Goal: Task Accomplishment & Management: Use online tool/utility

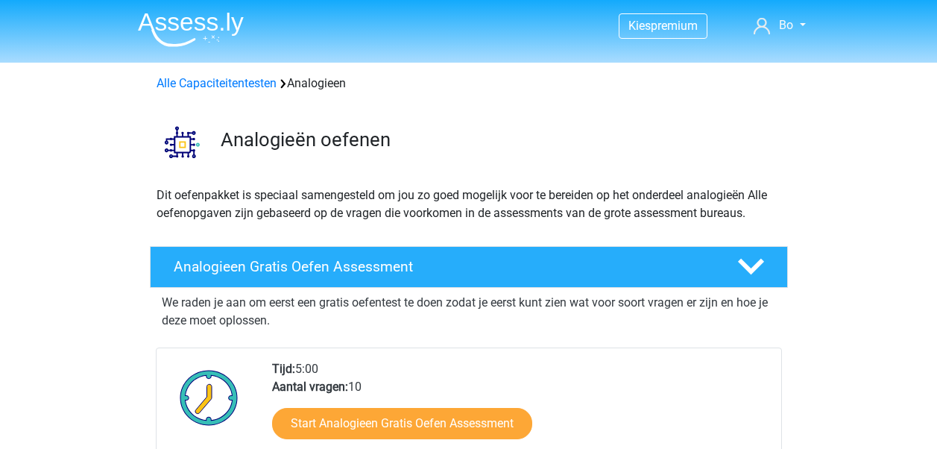
scroll to position [149, 0]
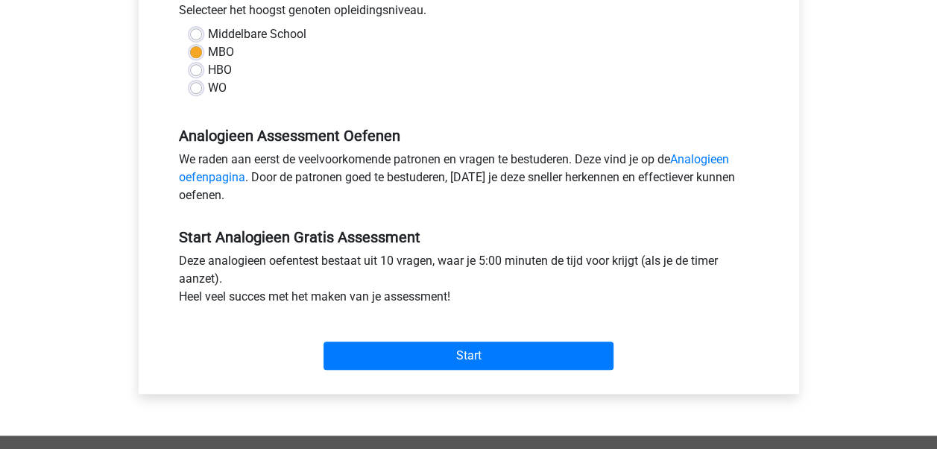
scroll to position [373, 0]
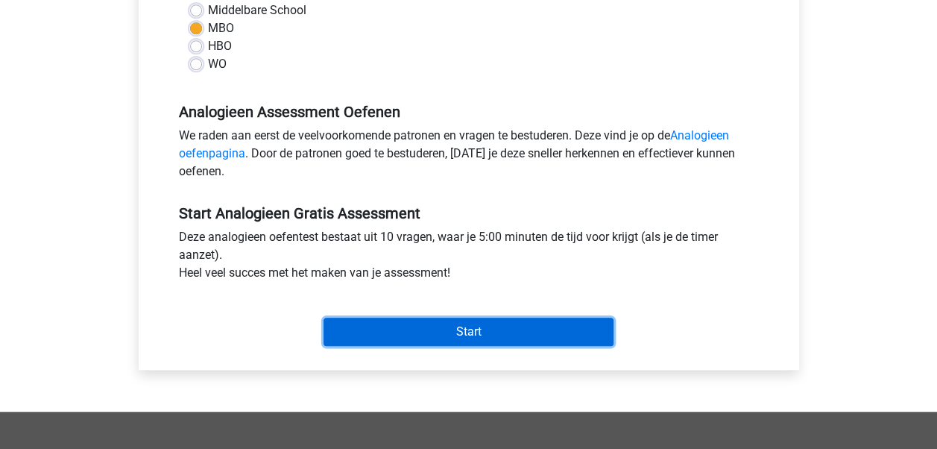
click at [456, 330] on input "Start" at bounding box center [469, 332] width 290 height 28
